Goal: Register for event/course

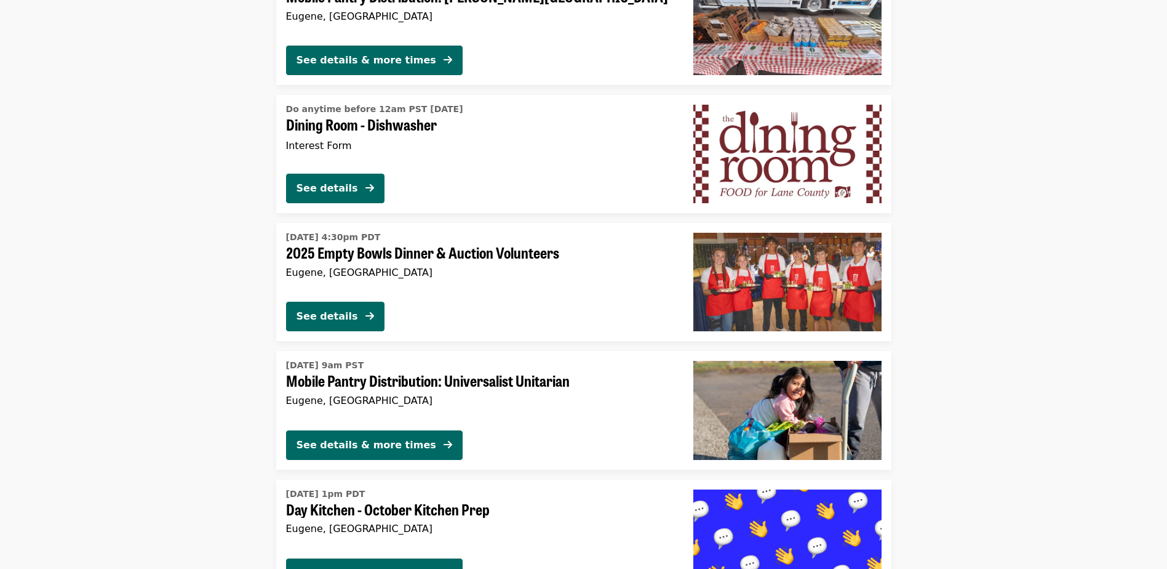
scroll to position [1846, 0]
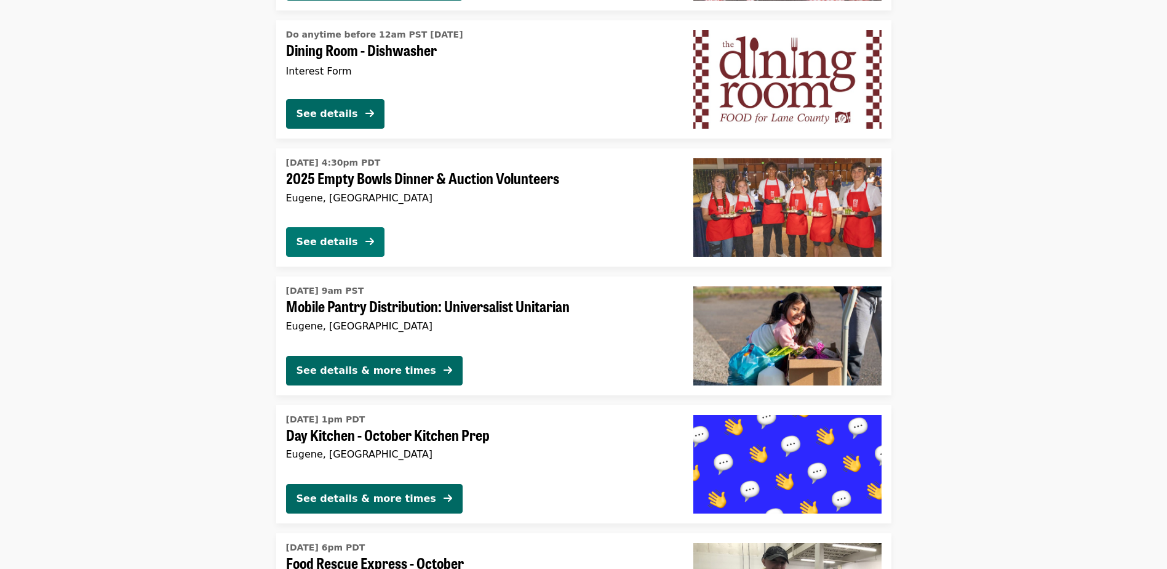
click at [343, 239] on div "See details" at bounding box center [328, 241] width 62 height 15
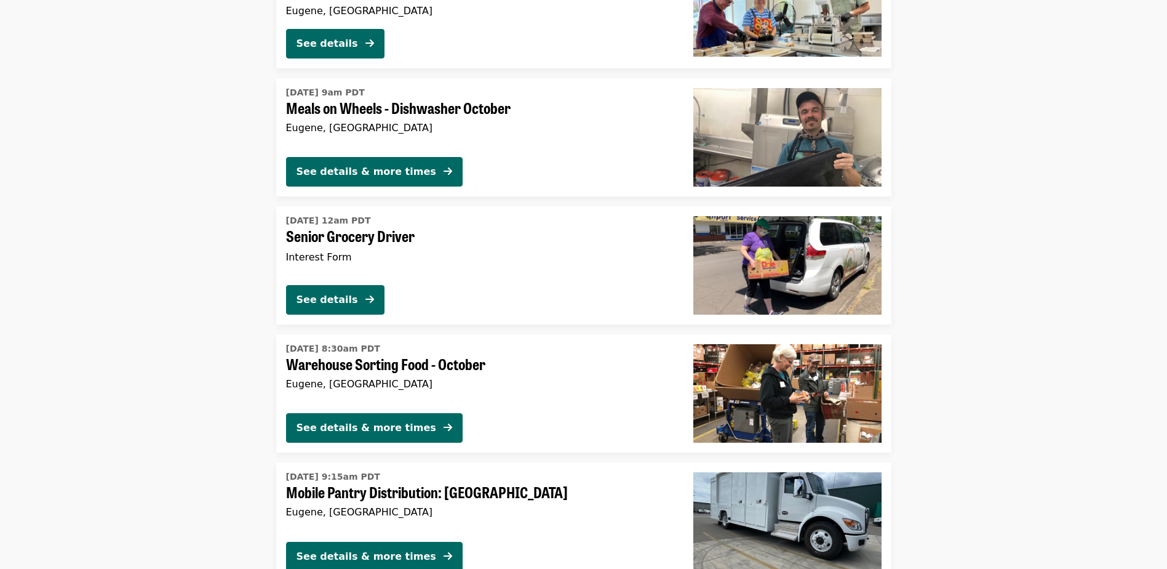
scroll to position [3214, 0]
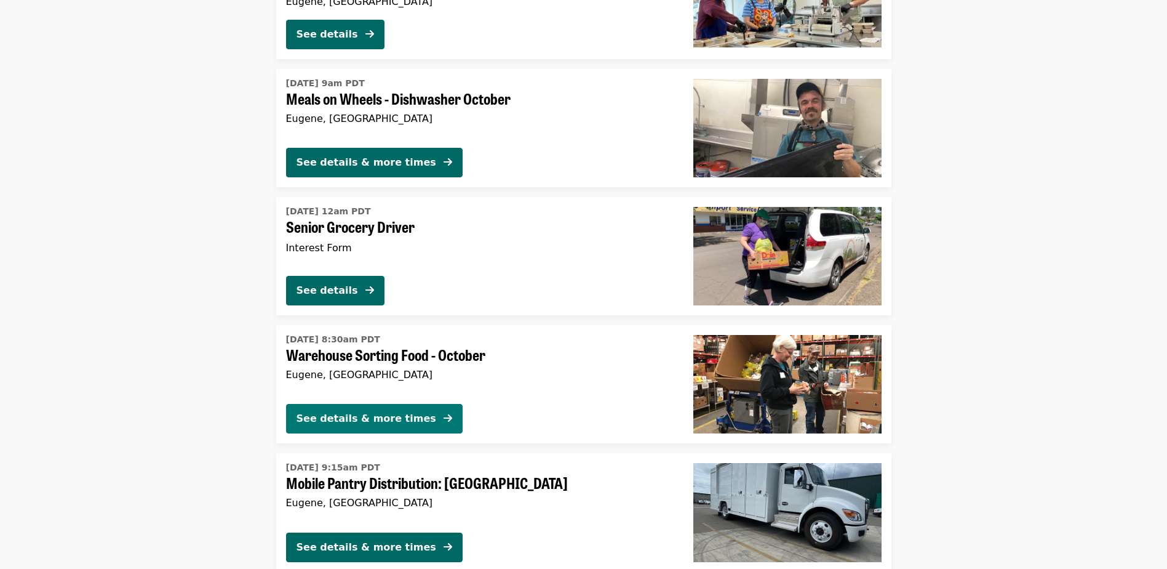
click at [375, 415] on div "See details & more times" at bounding box center [367, 418] width 140 height 15
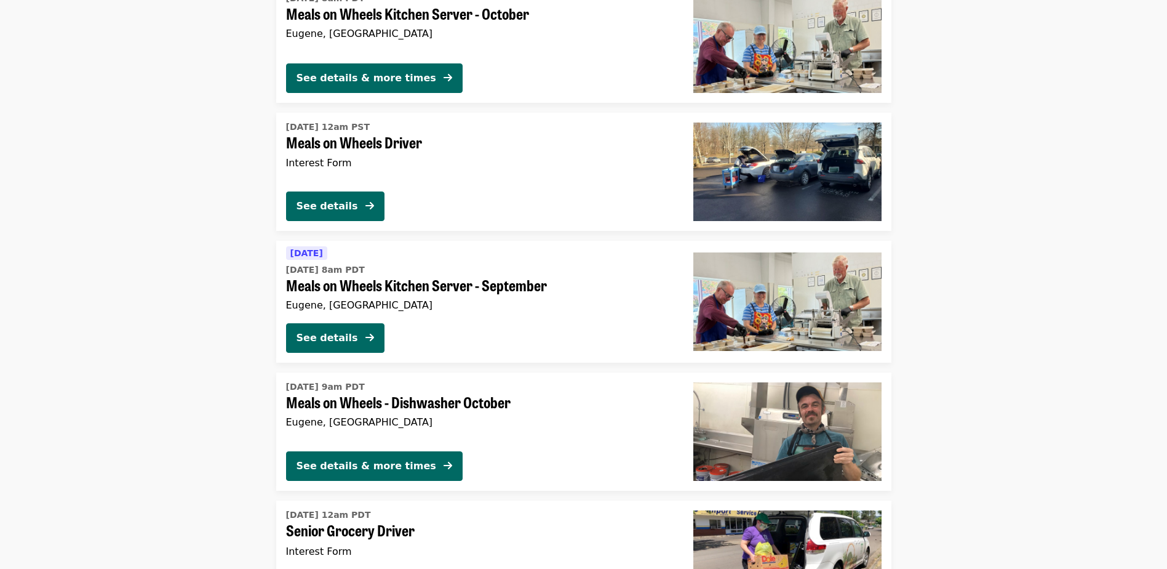
scroll to position [2660, 0]
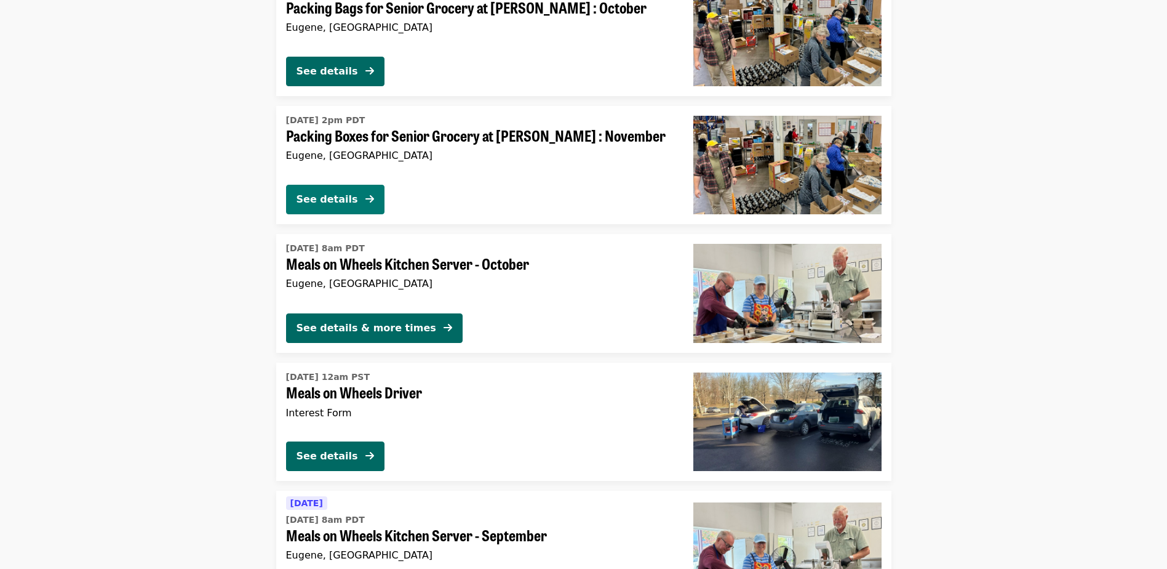
click at [332, 195] on div "See details" at bounding box center [328, 199] width 62 height 15
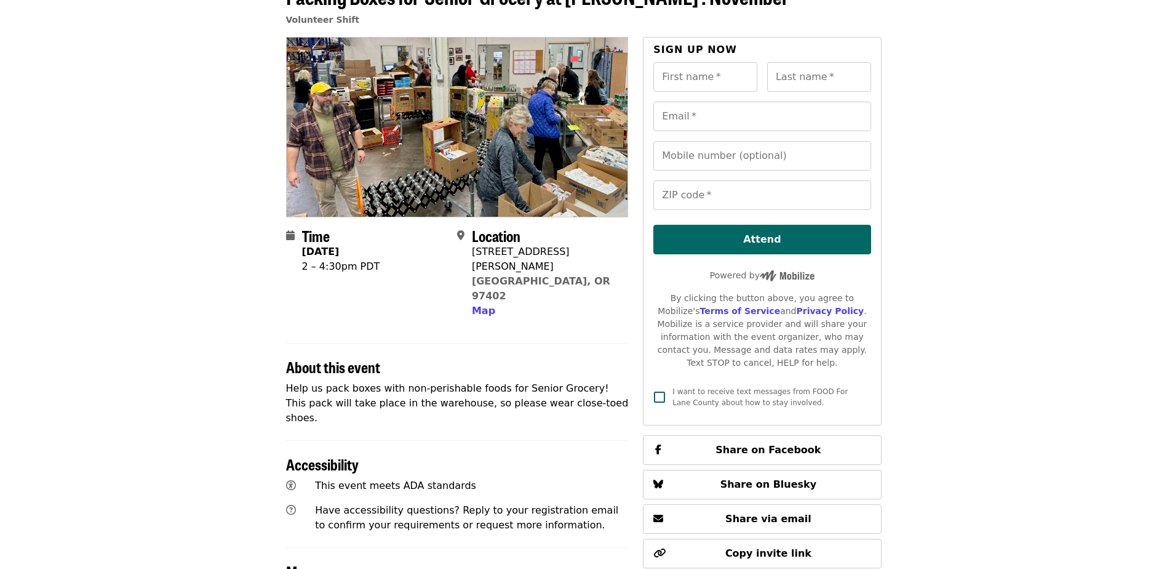
scroll to position [70, 0]
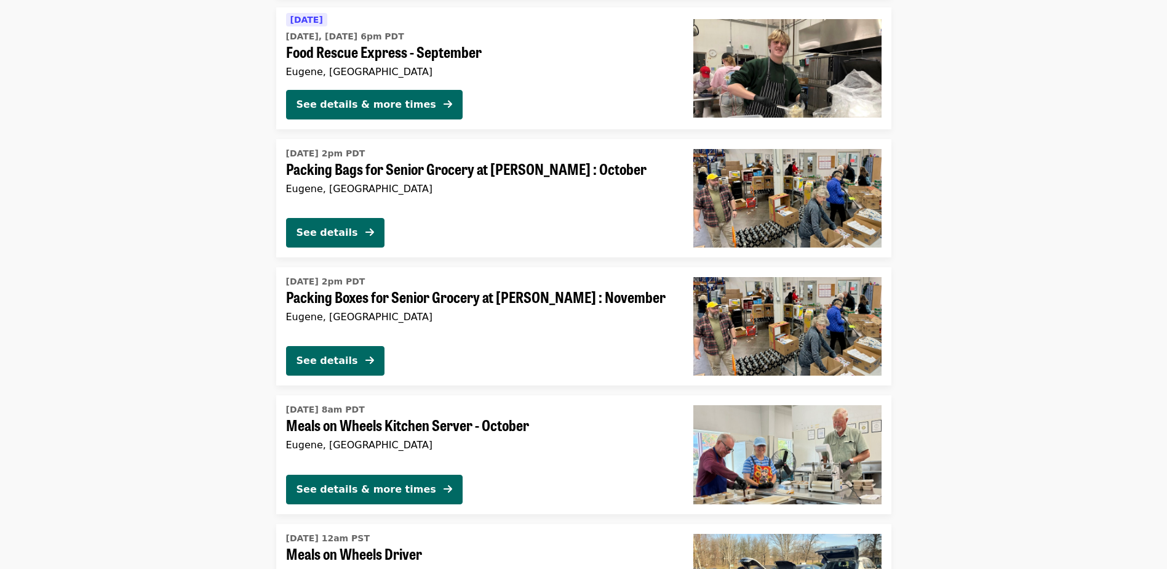
scroll to position [2428, 0]
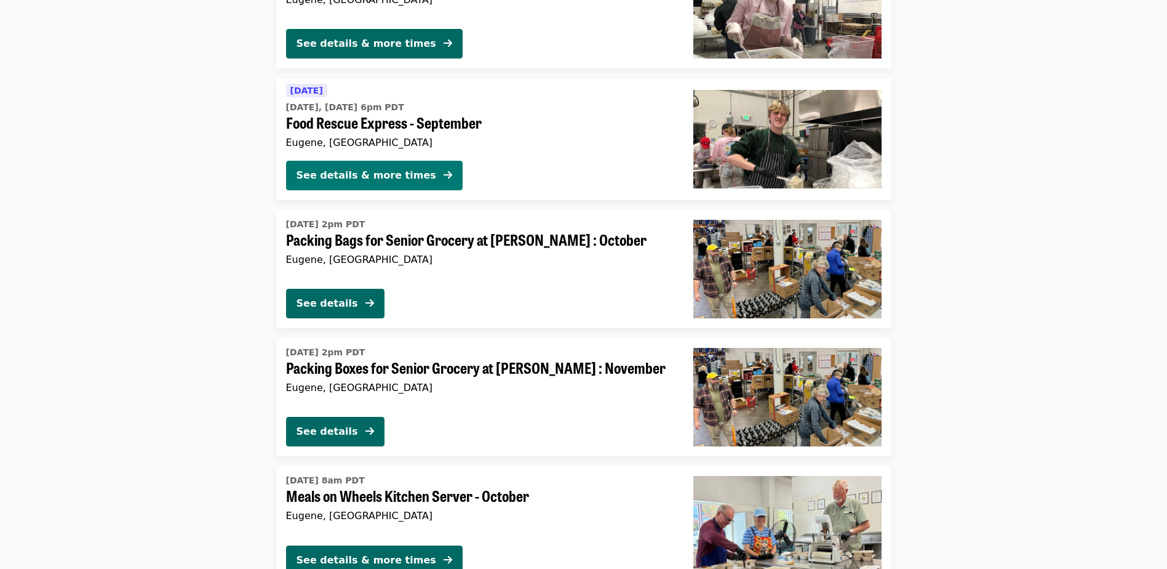
click at [364, 167] on button "See details & more times" at bounding box center [374, 176] width 177 height 30
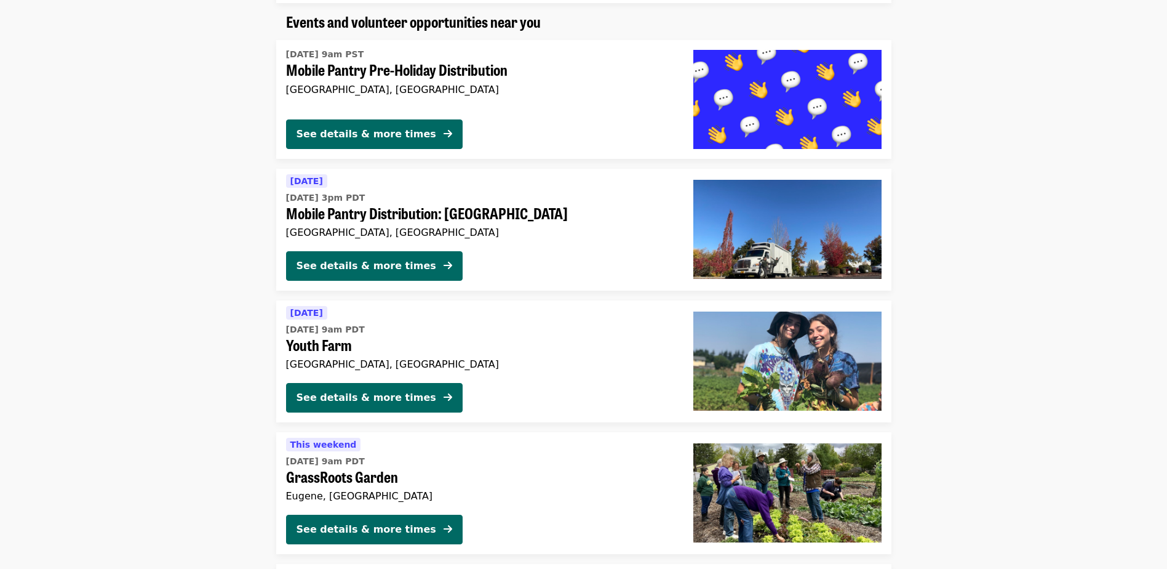
scroll to position [904, 0]
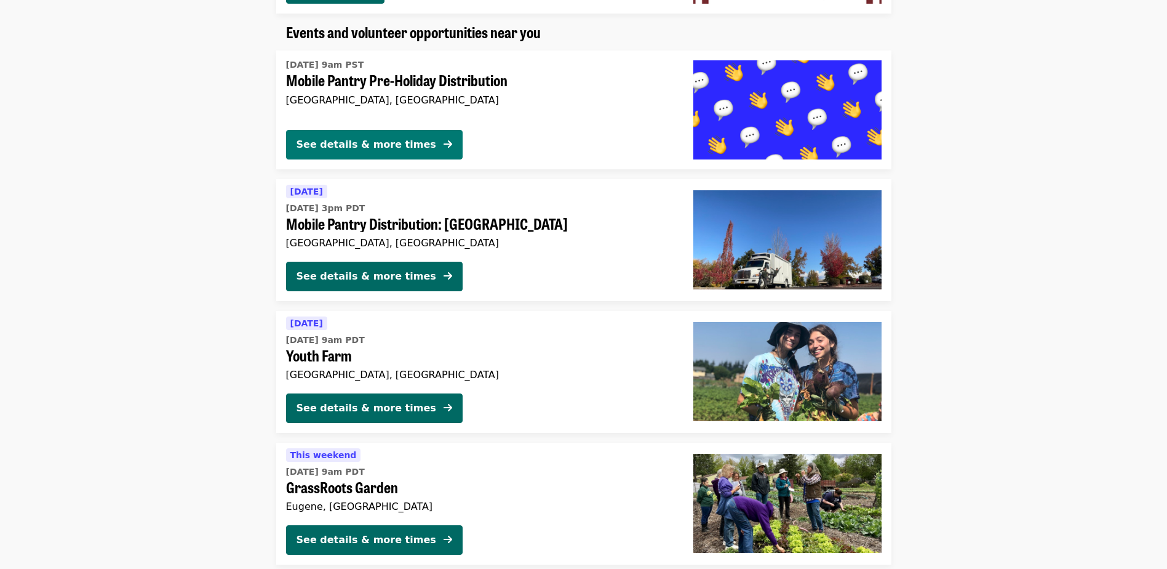
click at [326, 143] on div "See details & more times" at bounding box center [367, 144] width 140 height 15
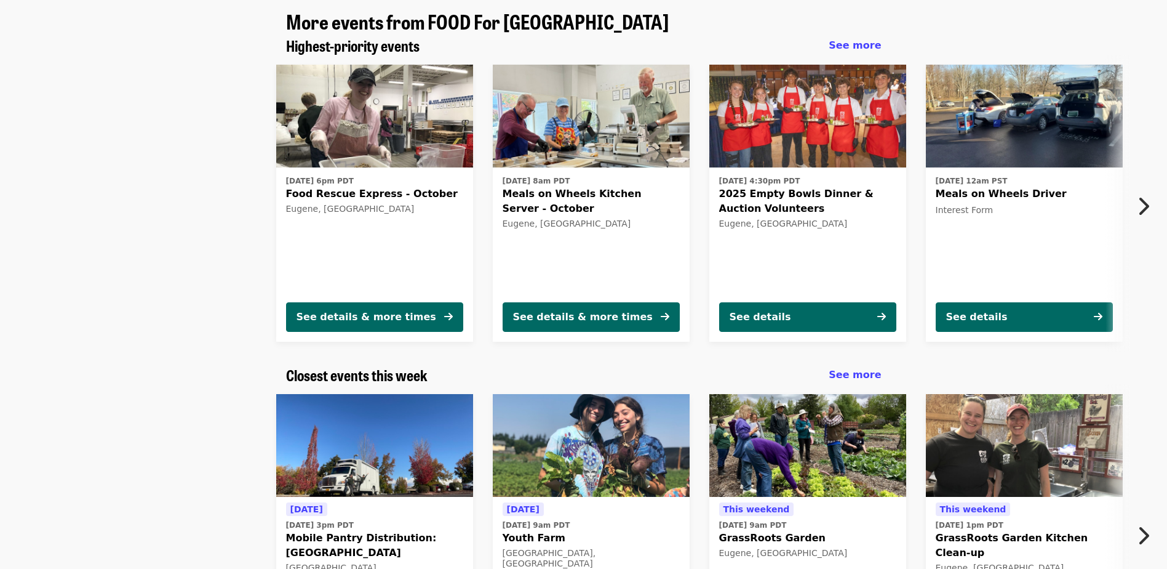
scroll to position [1292, 0]
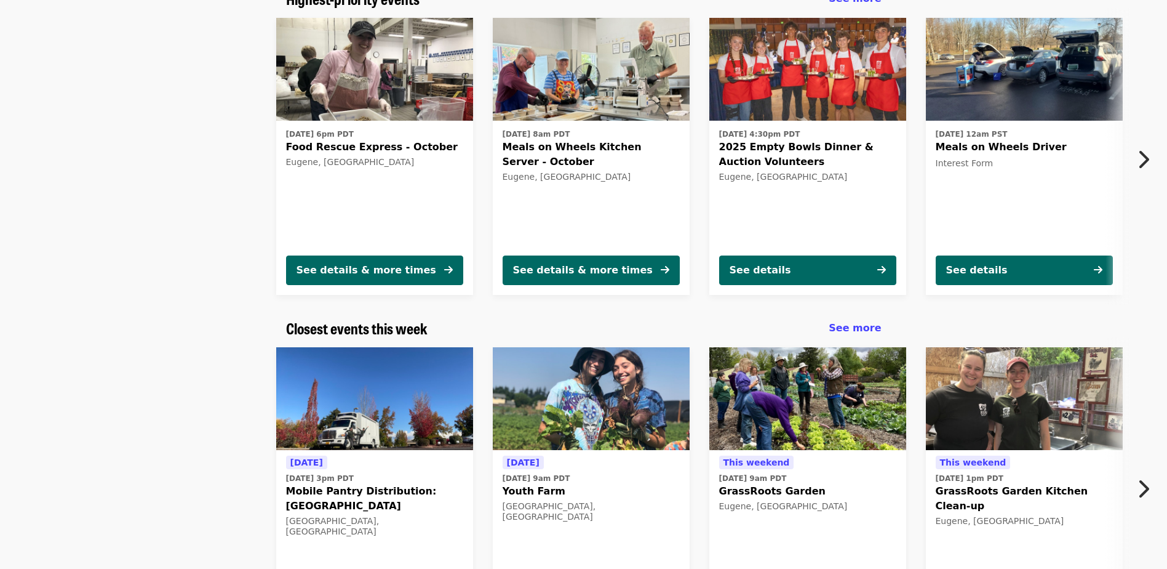
click at [1043, 353] on img at bounding box center [1024, 398] width 197 height 103
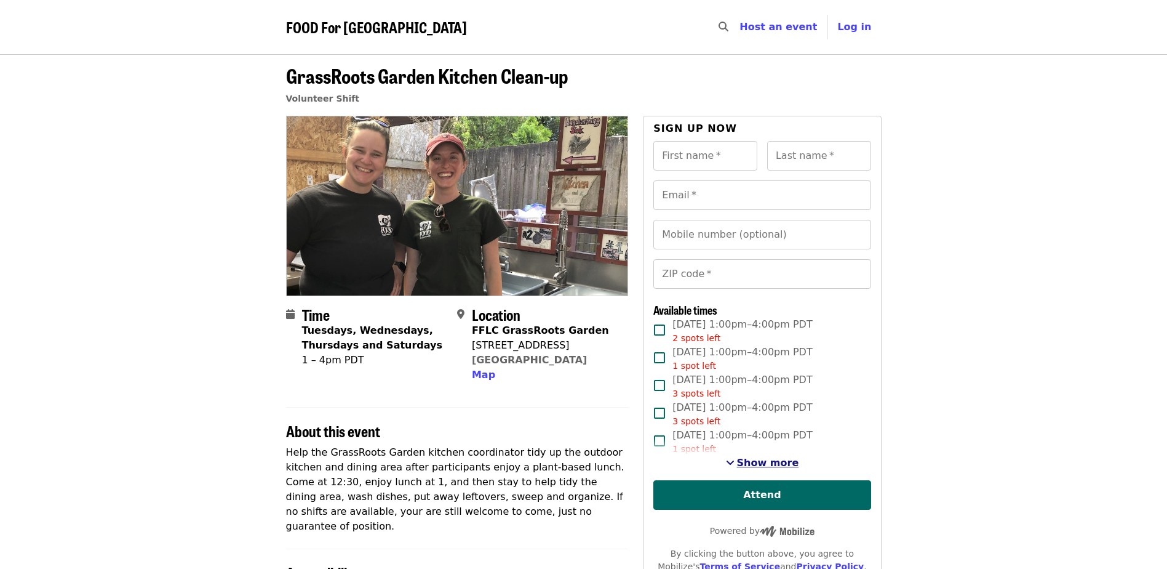
click at [765, 458] on span "Show more" at bounding box center [768, 463] width 62 height 12
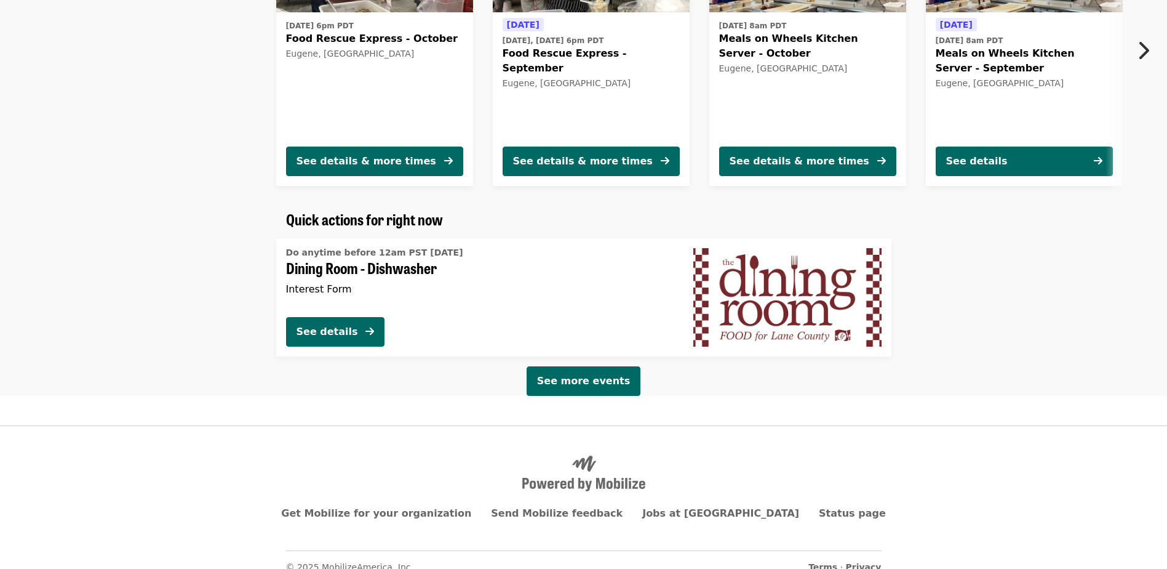
scroll to position [2071, 0]
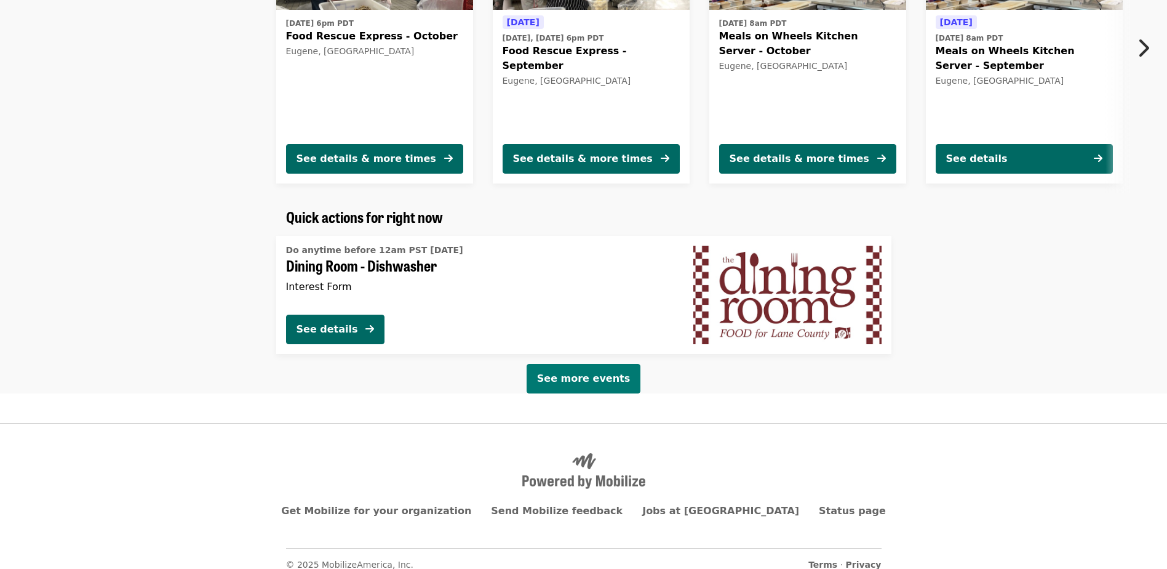
click at [570, 372] on span "See more events" at bounding box center [583, 378] width 93 height 12
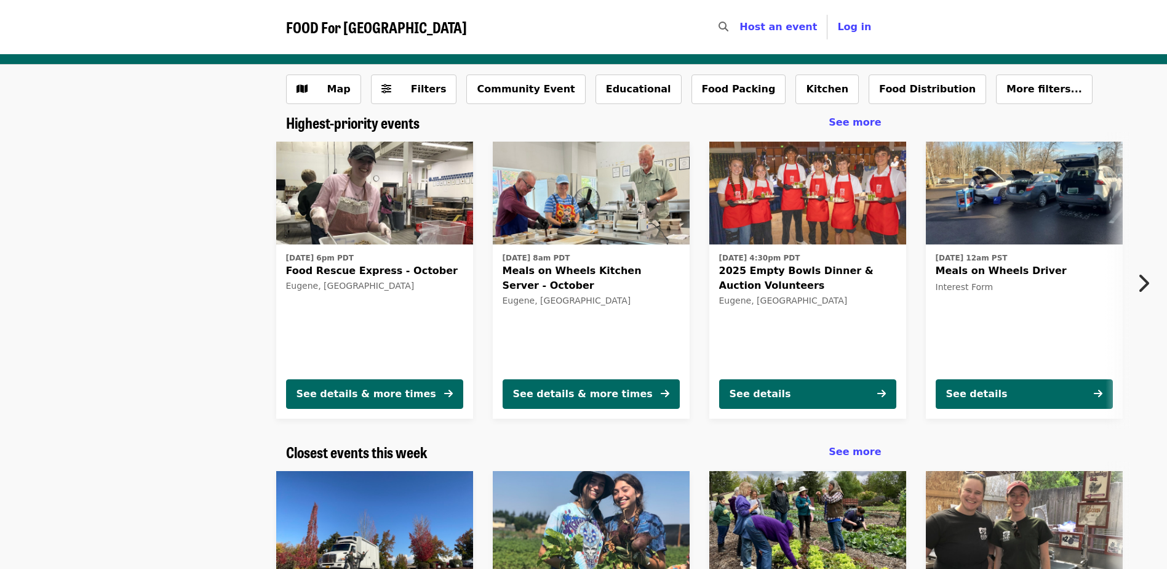
click at [796, 215] on img at bounding box center [807, 193] width 197 height 103
